Goal: Navigation & Orientation: Find specific page/section

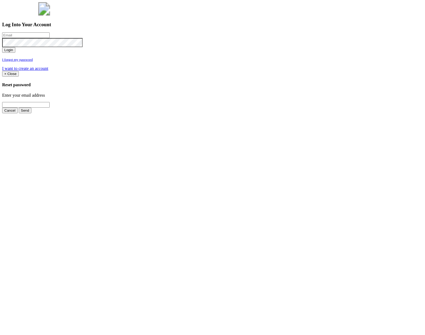
click at [50, 38] on input "email" at bounding box center [25, 35] width 47 height 6
type input "[PERSON_NAME][EMAIL_ADDRESS][PERSON_NAME][DOMAIN_NAME]"
click at [15, 53] on button "Login" at bounding box center [8, 50] width 13 height 6
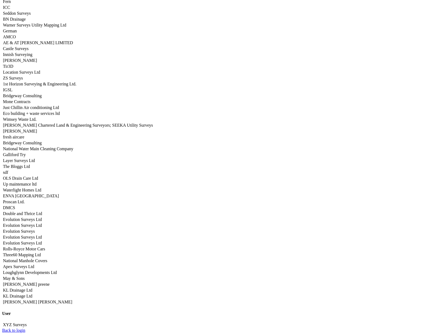
scroll to position [2652, 0]
click at [34, 265] on link "Apex Surveys Ltd" at bounding box center [18, 267] width 31 height 5
